Goal: Information Seeking & Learning: Learn about a topic

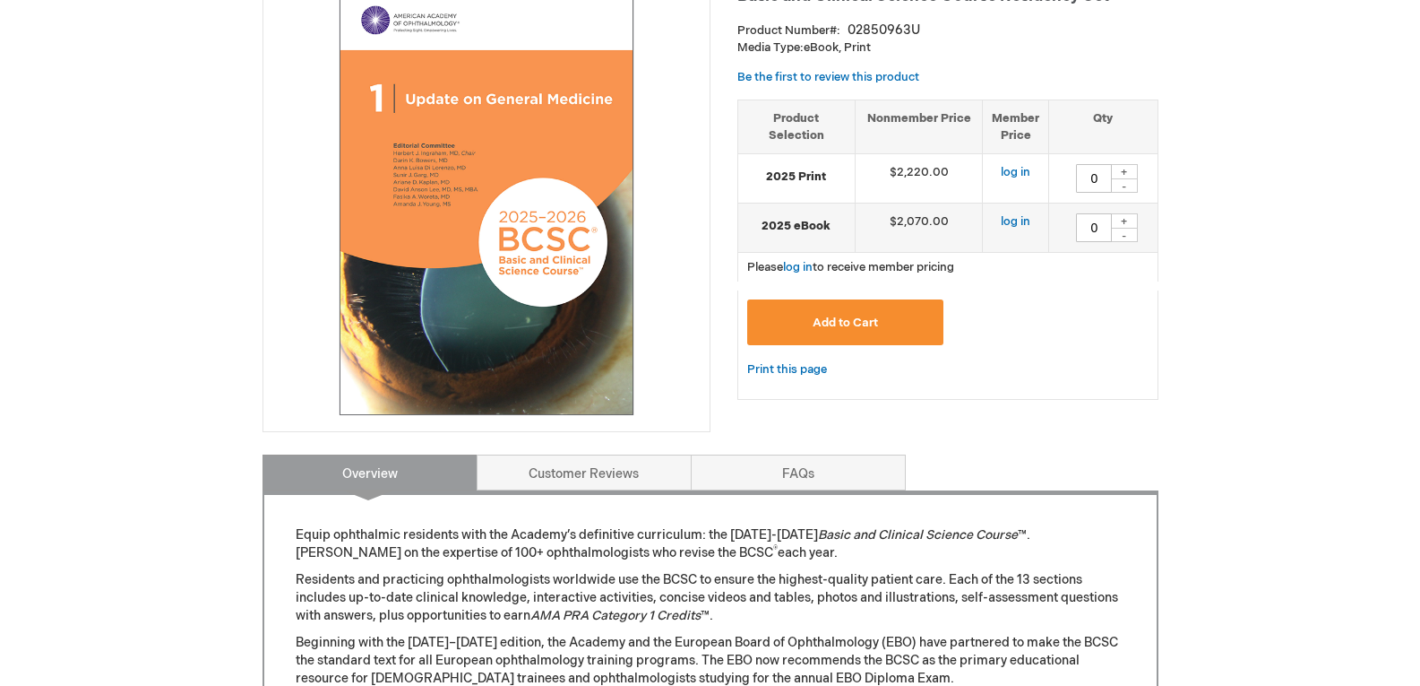
scroll to position [538, 0]
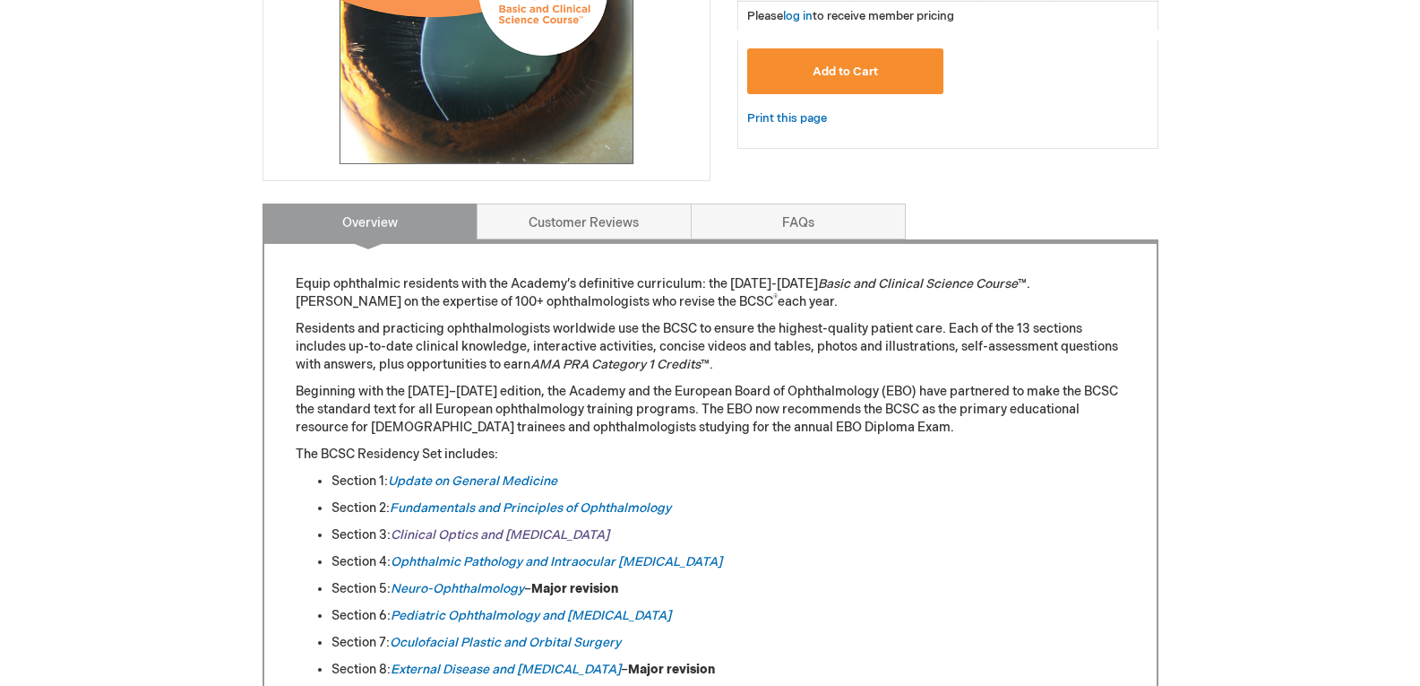
click at [461, 539] on link "Clinical Optics and [MEDICAL_DATA]" at bounding box center [500, 534] width 219 height 15
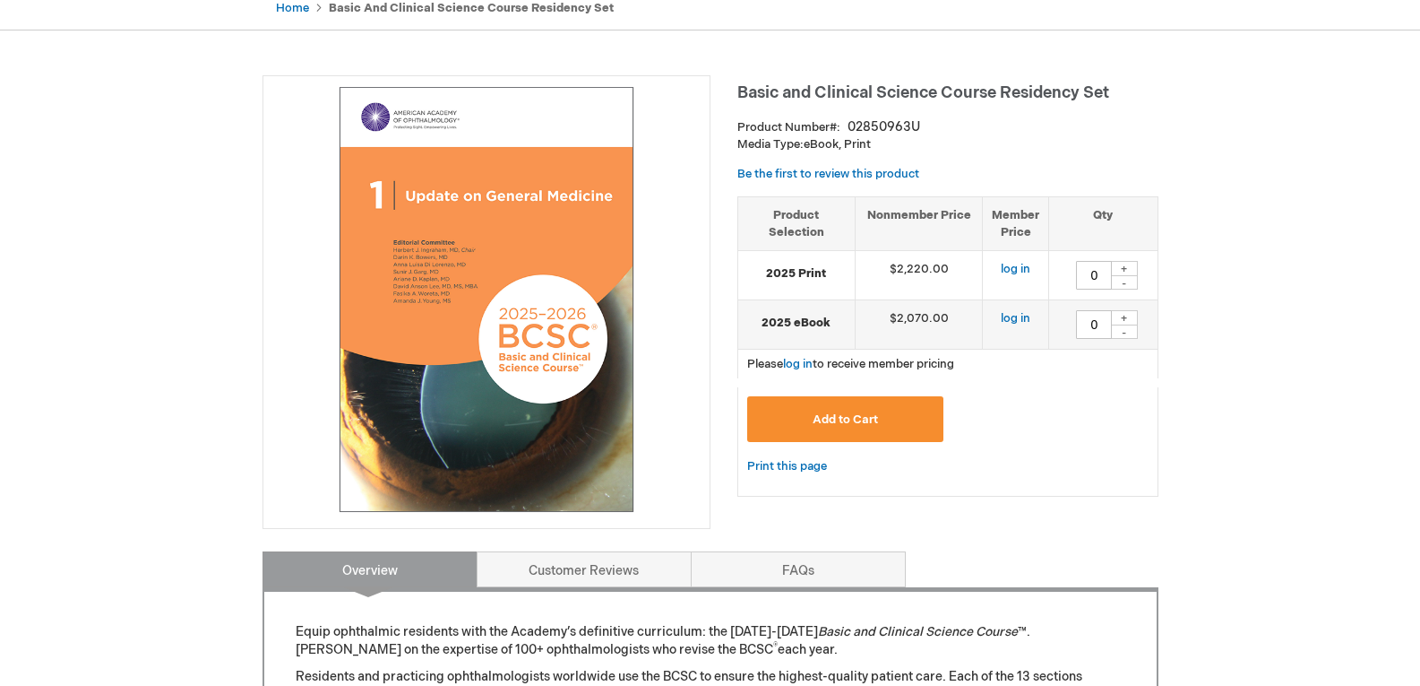
scroll to position [179, 0]
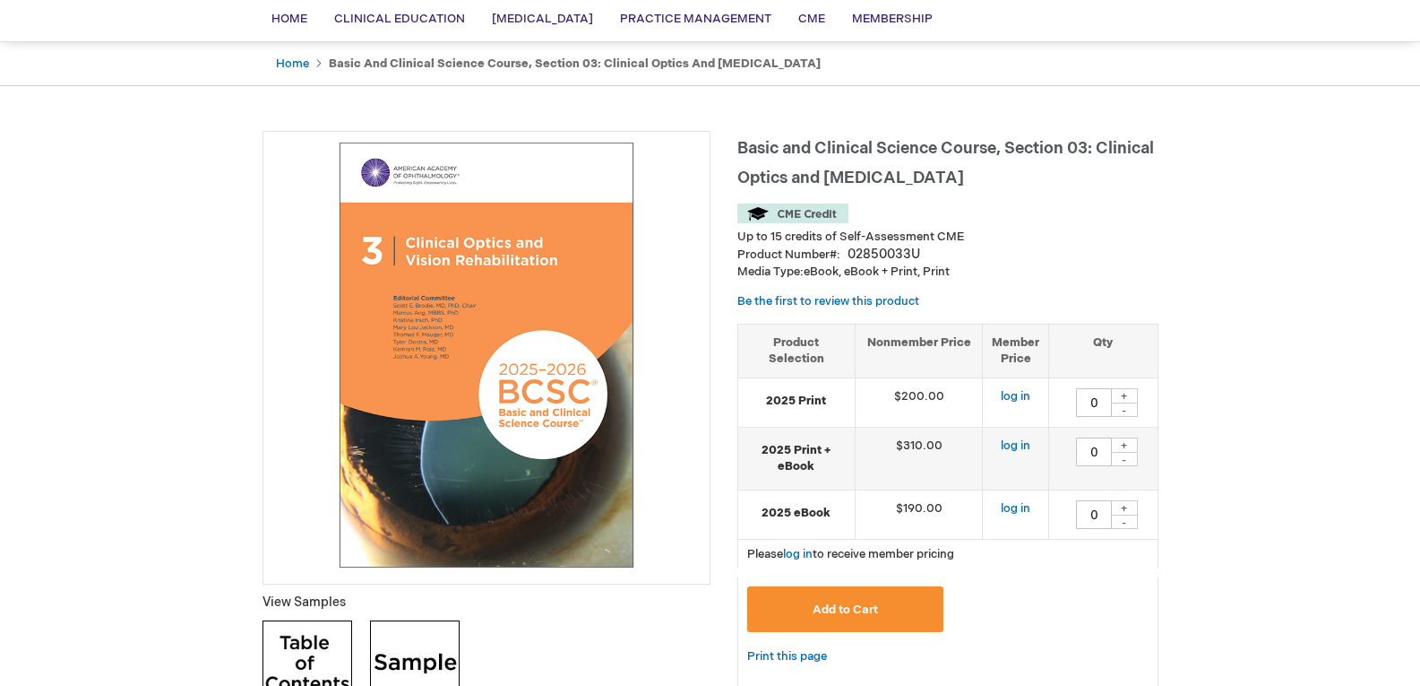
scroll to position [448, 0]
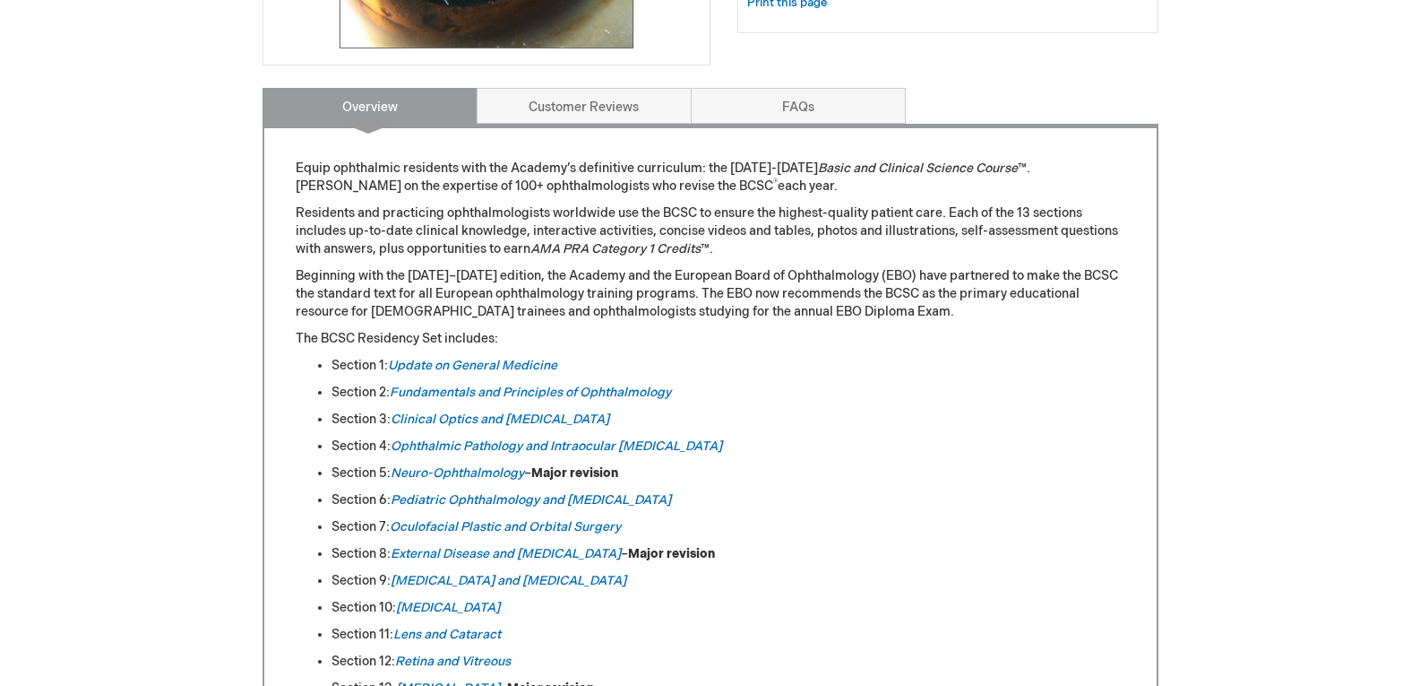
scroll to position [716, 0]
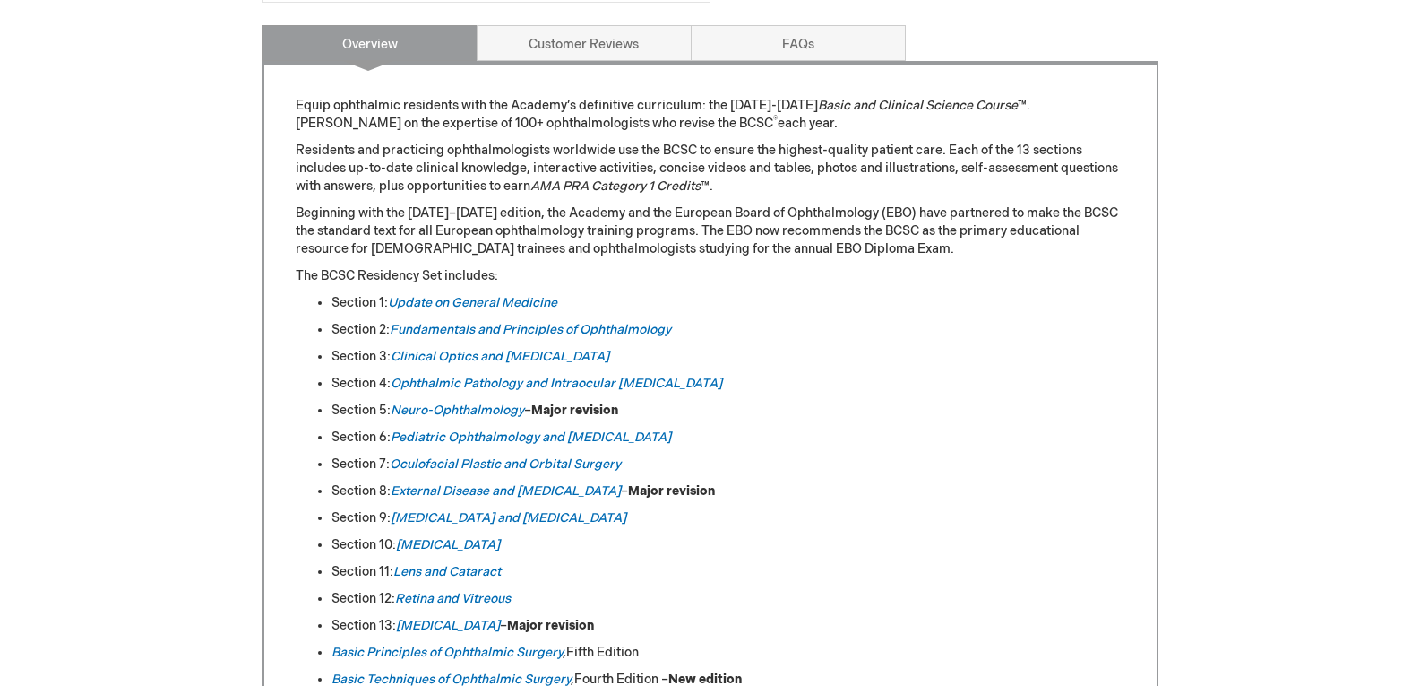
drag, startPoint x: 324, startPoint y: 351, endPoint x: 664, endPoint y: 362, distance: 339.8
click at [664, 362] on ul "Section 1: Update on General Medicine Section 2: Fundamentals and Principles of…" at bounding box center [711, 491] width 830 height 394
copy li "Section 3: Clinical Optics and Vision Rehabilitation"
